Goal: Communication & Community: Answer question/provide support

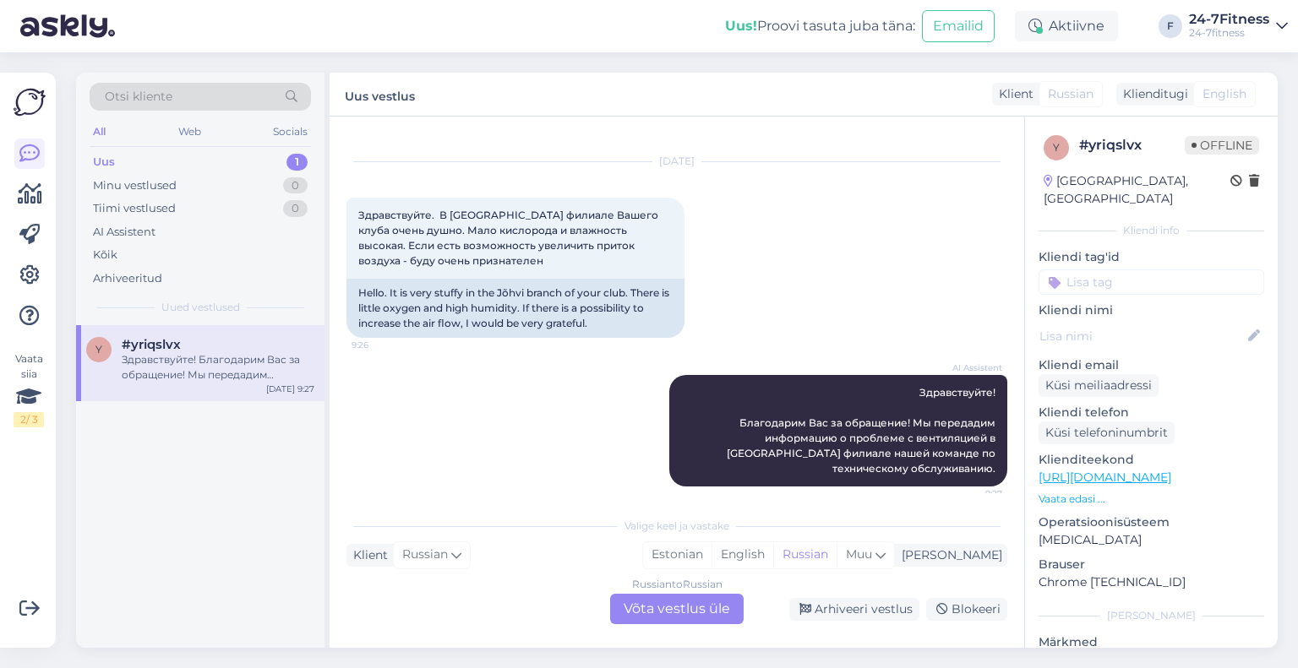
scroll to position [37, 0]
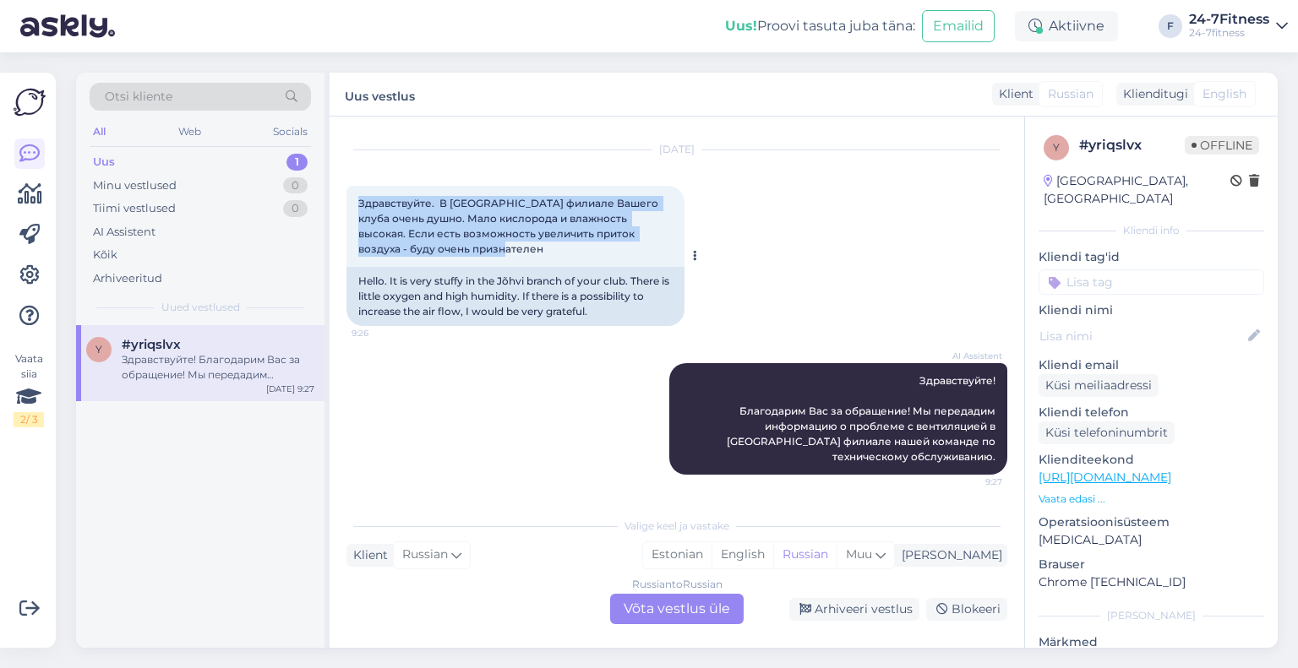
drag, startPoint x: 598, startPoint y: 253, endPoint x: 358, endPoint y: 208, distance: 244.1
click at [358, 208] on div "Здравствуйте. В [GEOGRAPHIC_DATA] филиале Вашего клуба очень душно. Мало кислор…" at bounding box center [515, 226] width 338 height 81
copy span "Здравствуйте. В [GEOGRAPHIC_DATA] филиале Вашего клуба очень душно. Мало кислор…"
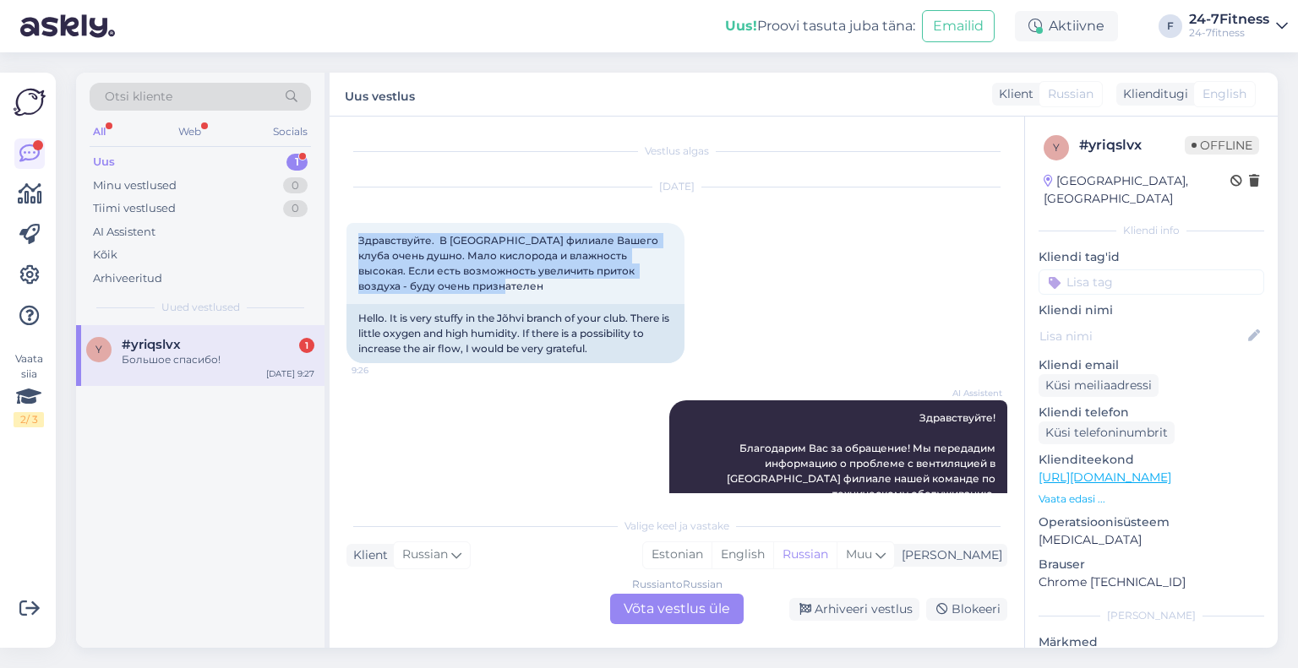
scroll to position [139, 0]
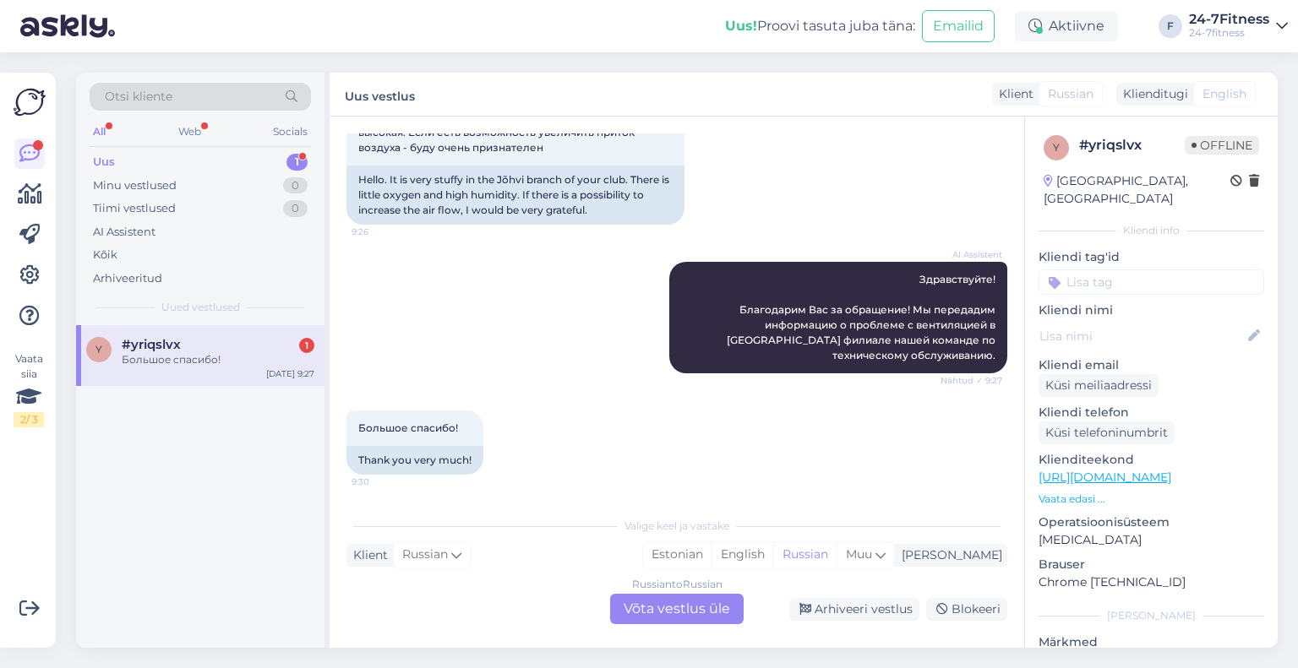
click at [591, 399] on div "Большое спасибо! 9:30 Thank you very much!" at bounding box center [676, 442] width 661 height 101
click at [160, 168] on div "Uus 1" at bounding box center [200, 162] width 221 height 24
click at [176, 358] on div "Большое спасибо!" at bounding box center [218, 359] width 193 height 15
click at [849, 617] on div "Arhiveeri vestlus" at bounding box center [854, 609] width 130 height 23
